Goal: Transaction & Acquisition: Purchase product/service

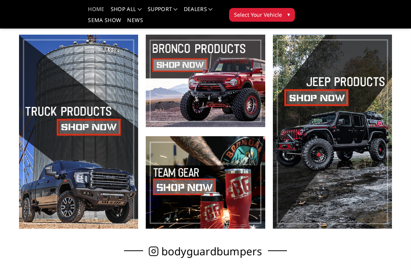
scroll to position [168, 0]
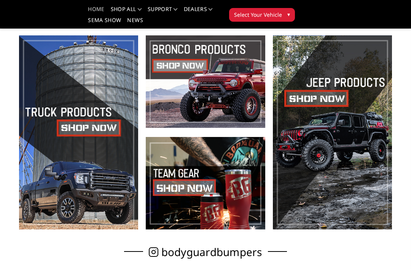
click at [100, 130] on span at bounding box center [78, 132] width 119 height 194
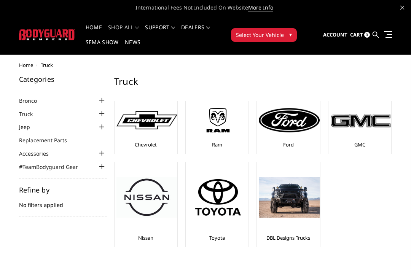
click at [290, 125] on img at bounding box center [289, 120] width 61 height 24
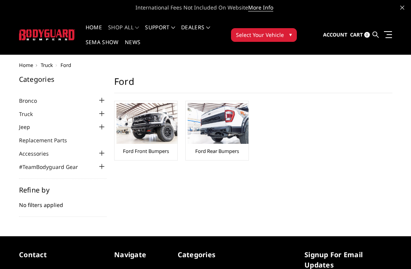
click at [141, 135] on img at bounding box center [147, 123] width 61 height 41
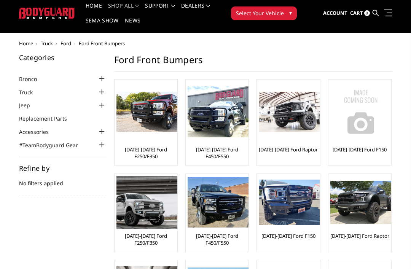
scroll to position [22, 0]
click at [146, 125] on img at bounding box center [147, 112] width 61 height 41
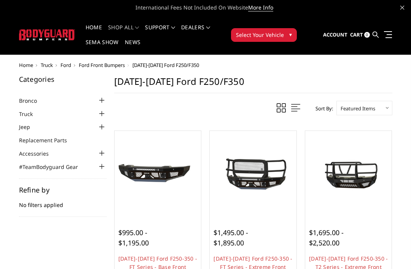
click at [281, 35] on span "Select Your Vehicle" at bounding box center [260, 35] width 48 height 8
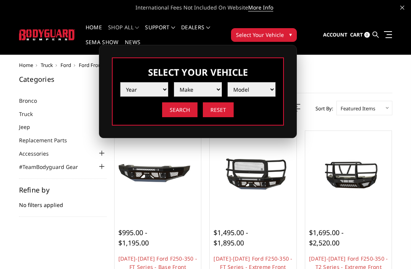
click at [156, 91] on select "Year 2025 2024 2023 2022 2021 2020 2019 2018 2017 2016 2015 2014 2013 2012 2011…" at bounding box center [144, 89] width 48 height 14
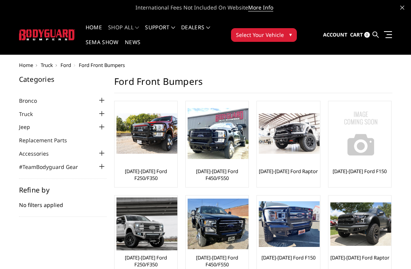
scroll to position [46, 0]
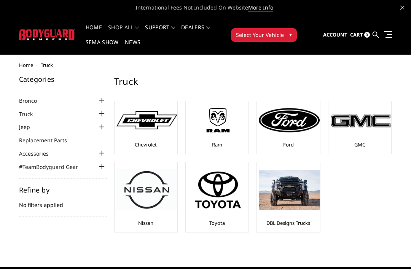
click at [220, 207] on img at bounding box center [218, 190] width 61 height 52
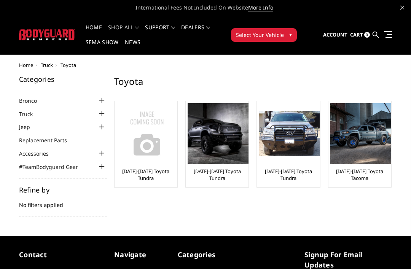
click at [366, 143] on img at bounding box center [361, 133] width 61 height 61
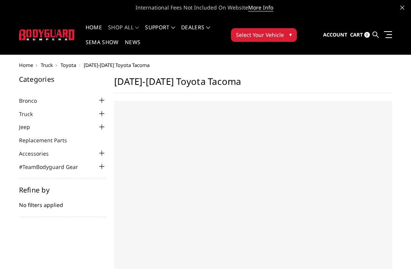
select select "US"
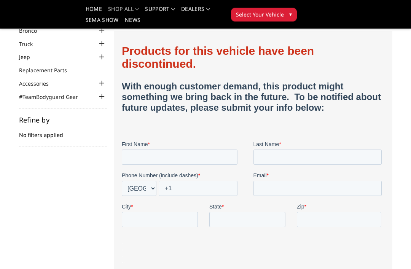
scroll to position [24, 0]
